Goal: Information Seeking & Learning: Find specific fact

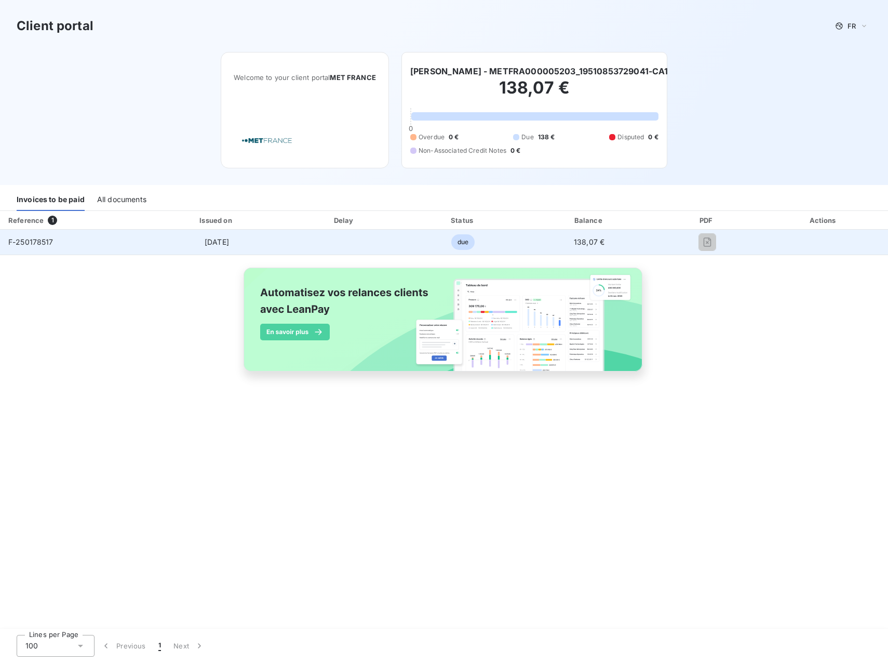
click at [695, 244] on div at bounding box center [707, 242] width 88 height 17
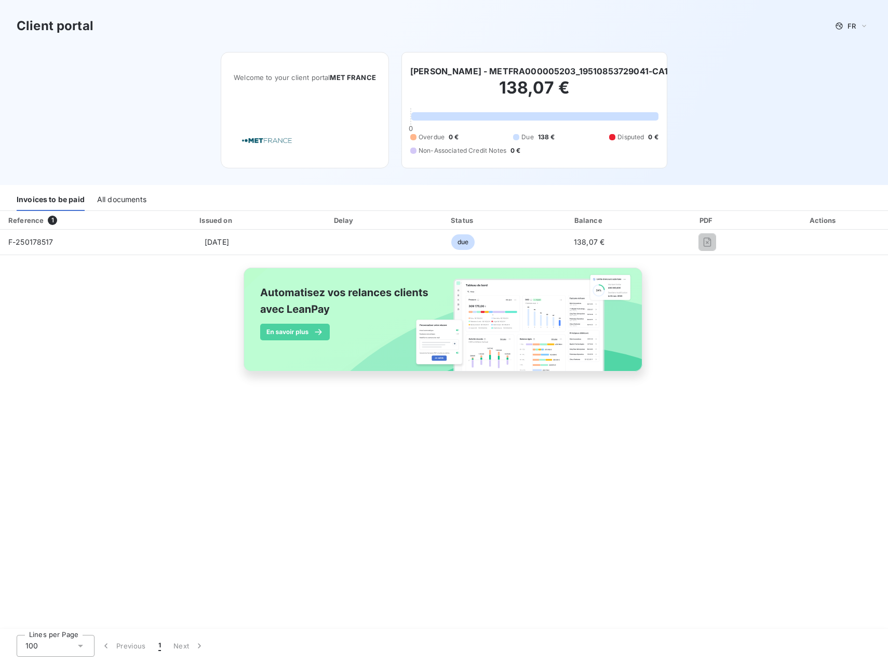
click at [136, 197] on div "All documents" at bounding box center [121, 200] width 49 height 22
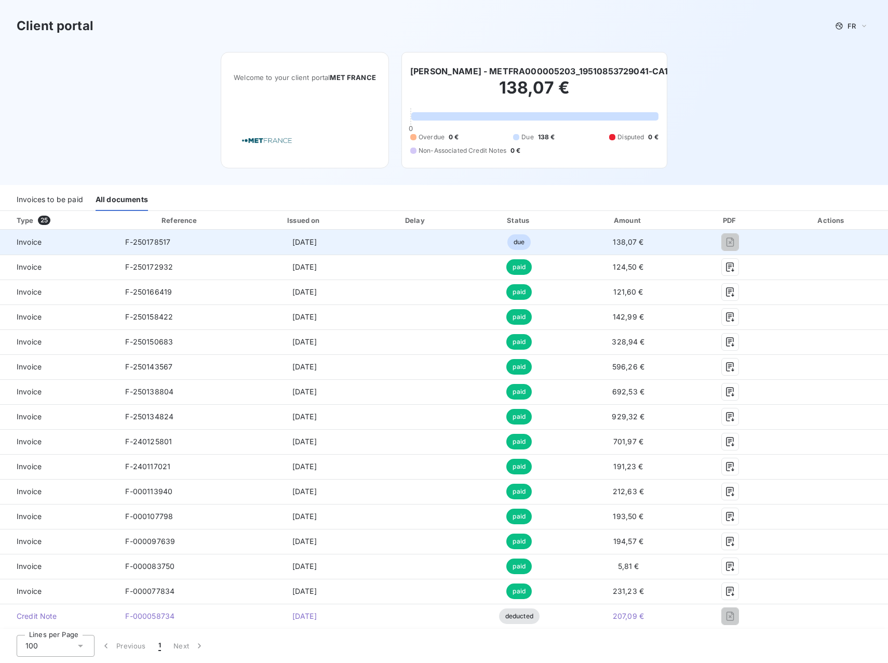
click at [144, 245] on span "F-250178517" at bounding box center [147, 241] width 45 height 9
